Goal: Task Accomplishment & Management: Manage account settings

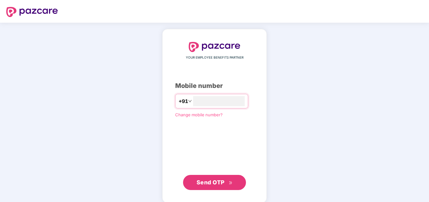
type input "**********"
click at [214, 178] on span "Send OTP" at bounding box center [215, 182] width 36 height 9
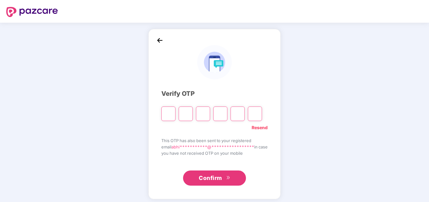
type input "*"
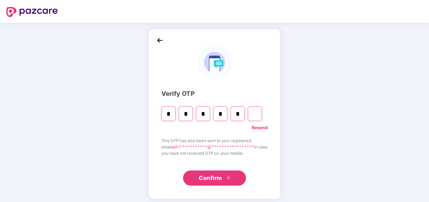
type input "*"
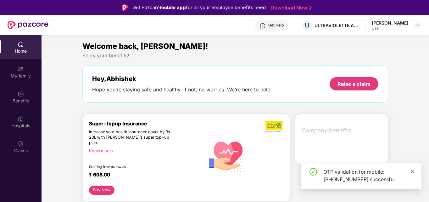
click at [412, 171] on icon "close" at bounding box center [412, 170] width 3 height 3
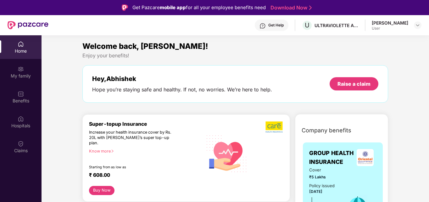
click at [20, 146] on img at bounding box center [21, 143] width 6 height 6
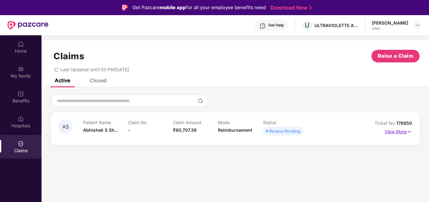
click at [404, 132] on p "View More" at bounding box center [398, 131] width 27 height 8
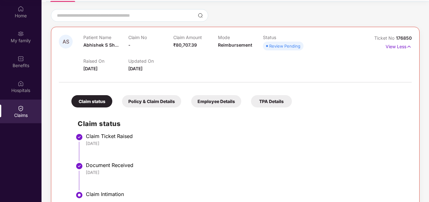
scroll to position [39, 0]
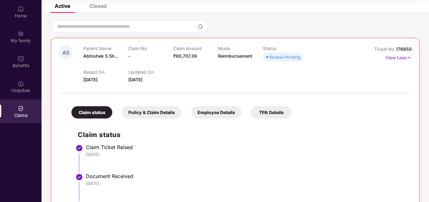
click at [279, 60] on div "Review Pending" at bounding box center [284, 57] width 31 height 6
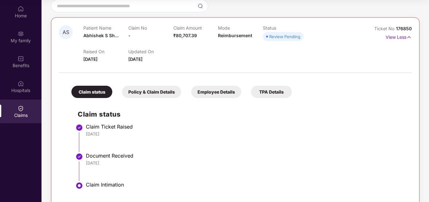
scroll to position [71, 0]
